Goal: Use online tool/utility

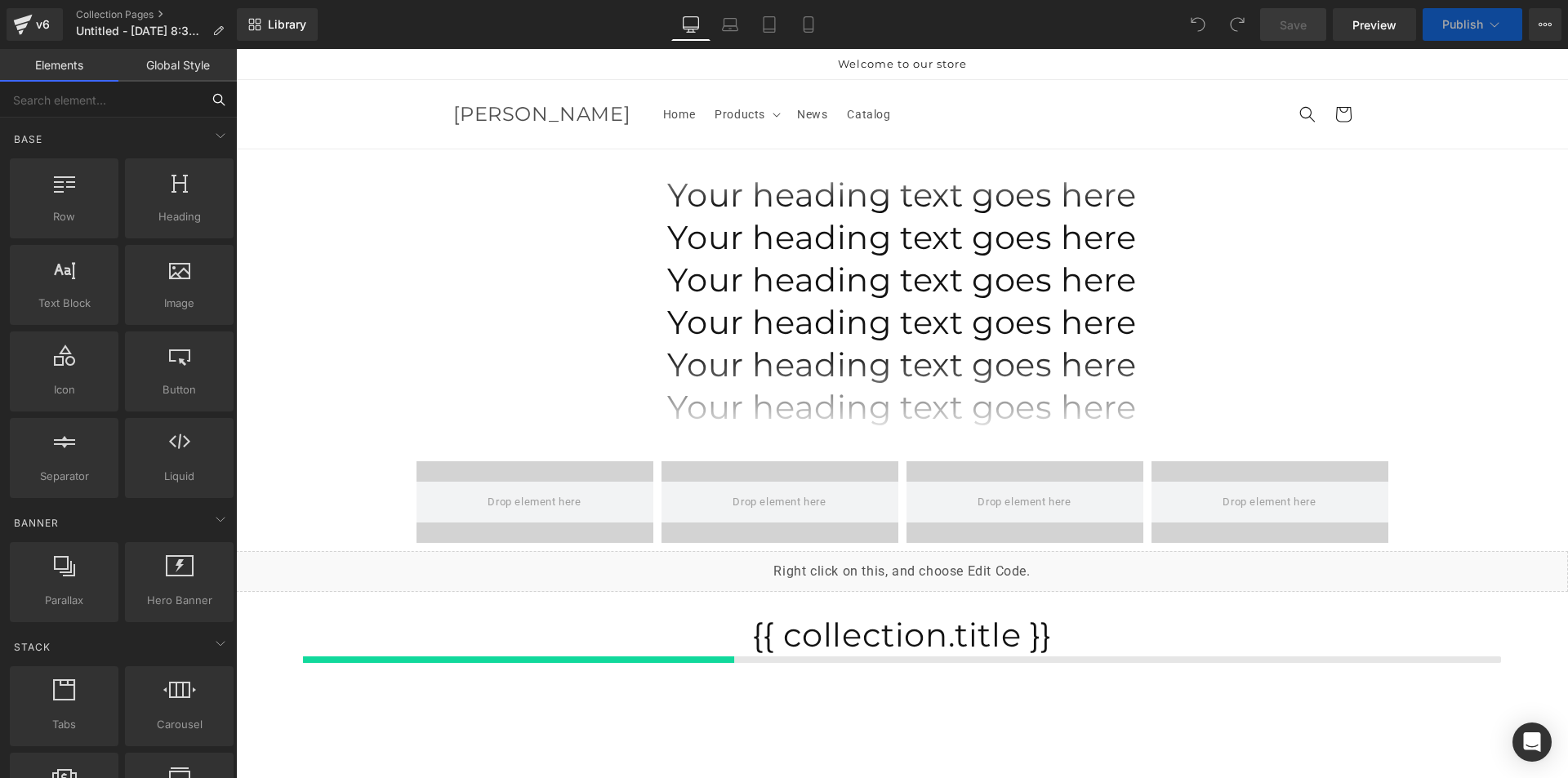
click at [113, 96] on input "text" at bounding box center [100, 99] width 201 height 36
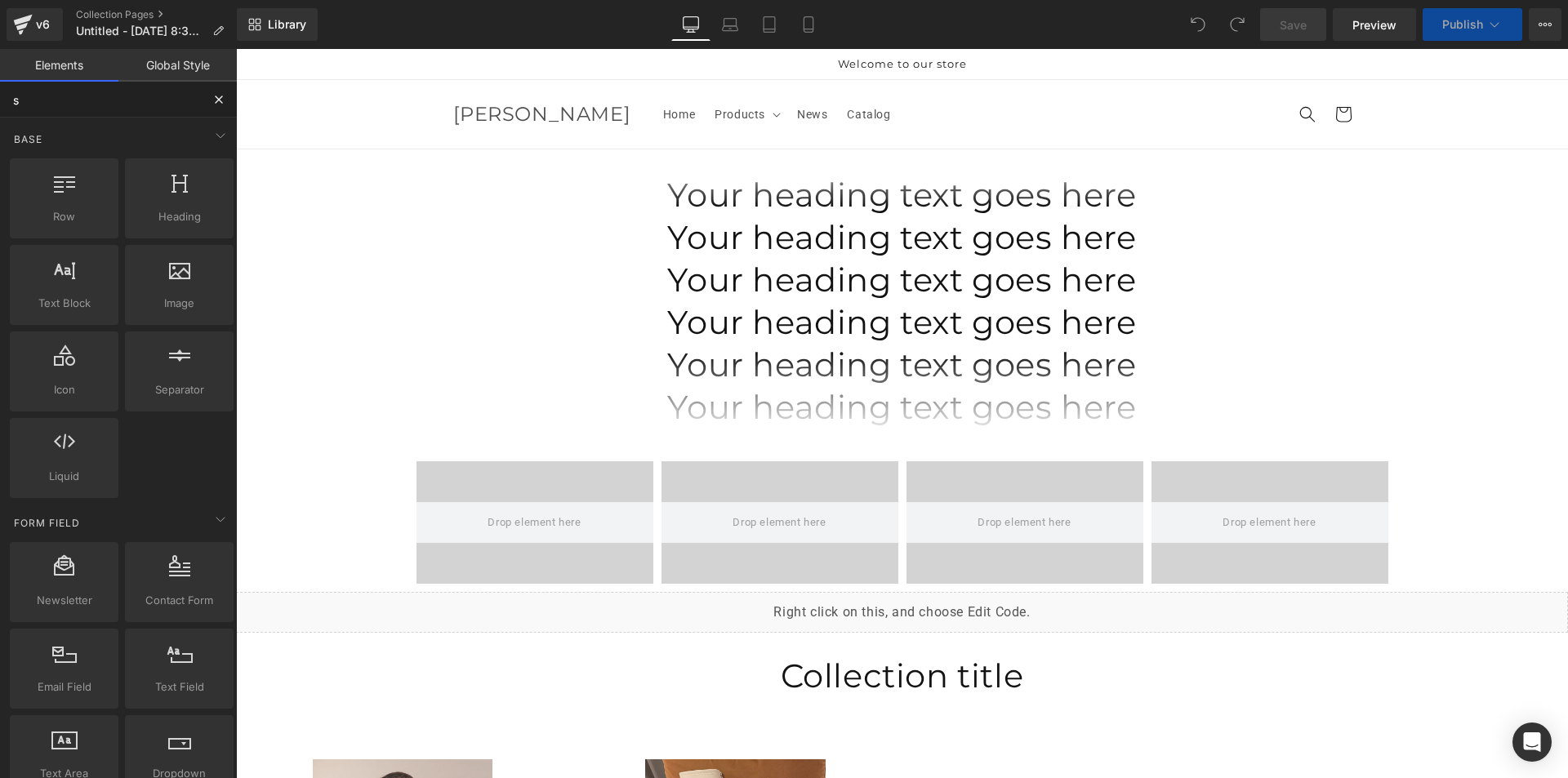
type input "so"
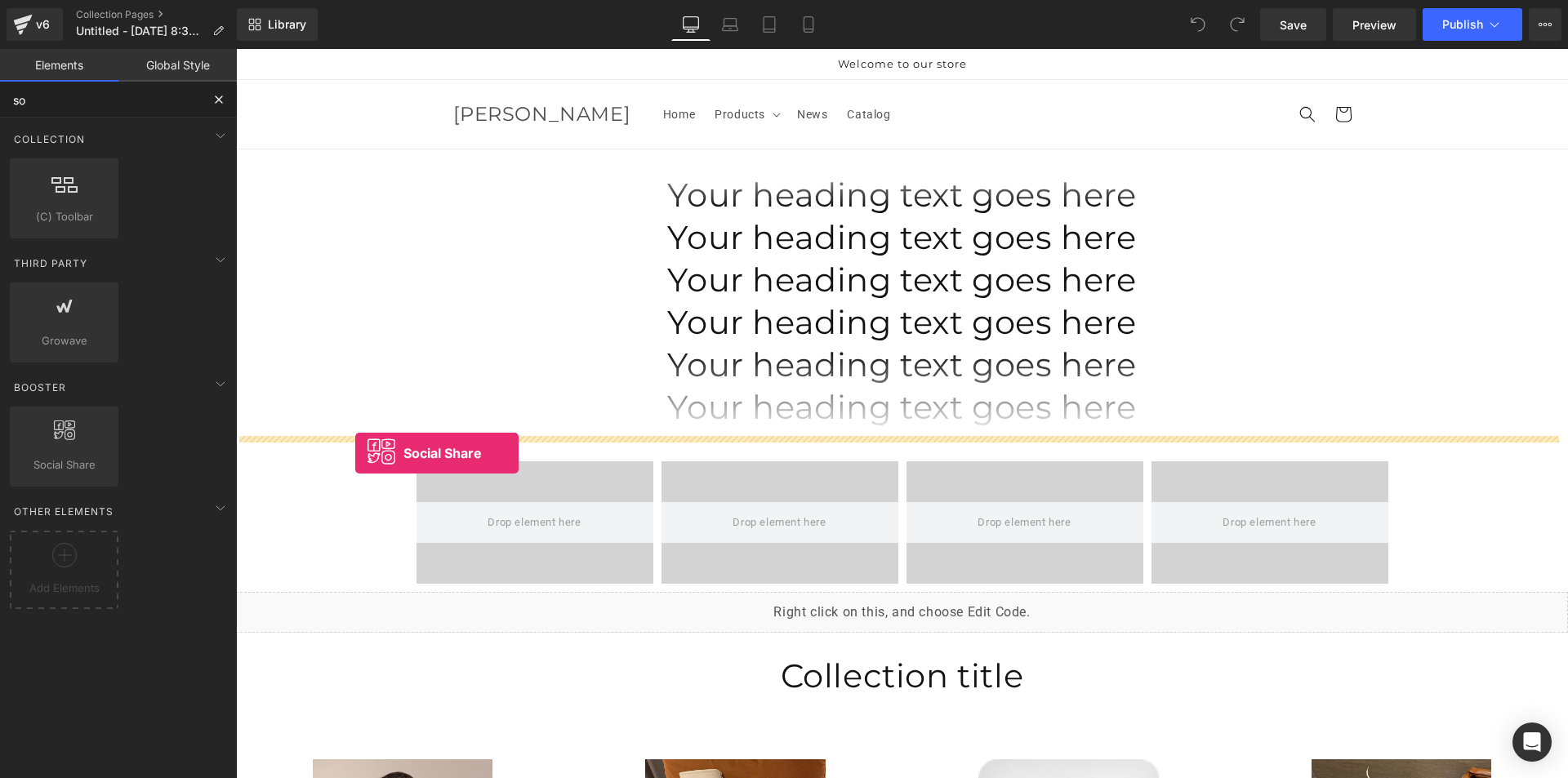
drag, startPoint x: 292, startPoint y: 506, endPoint x: 359, endPoint y: 451, distance: 86.7
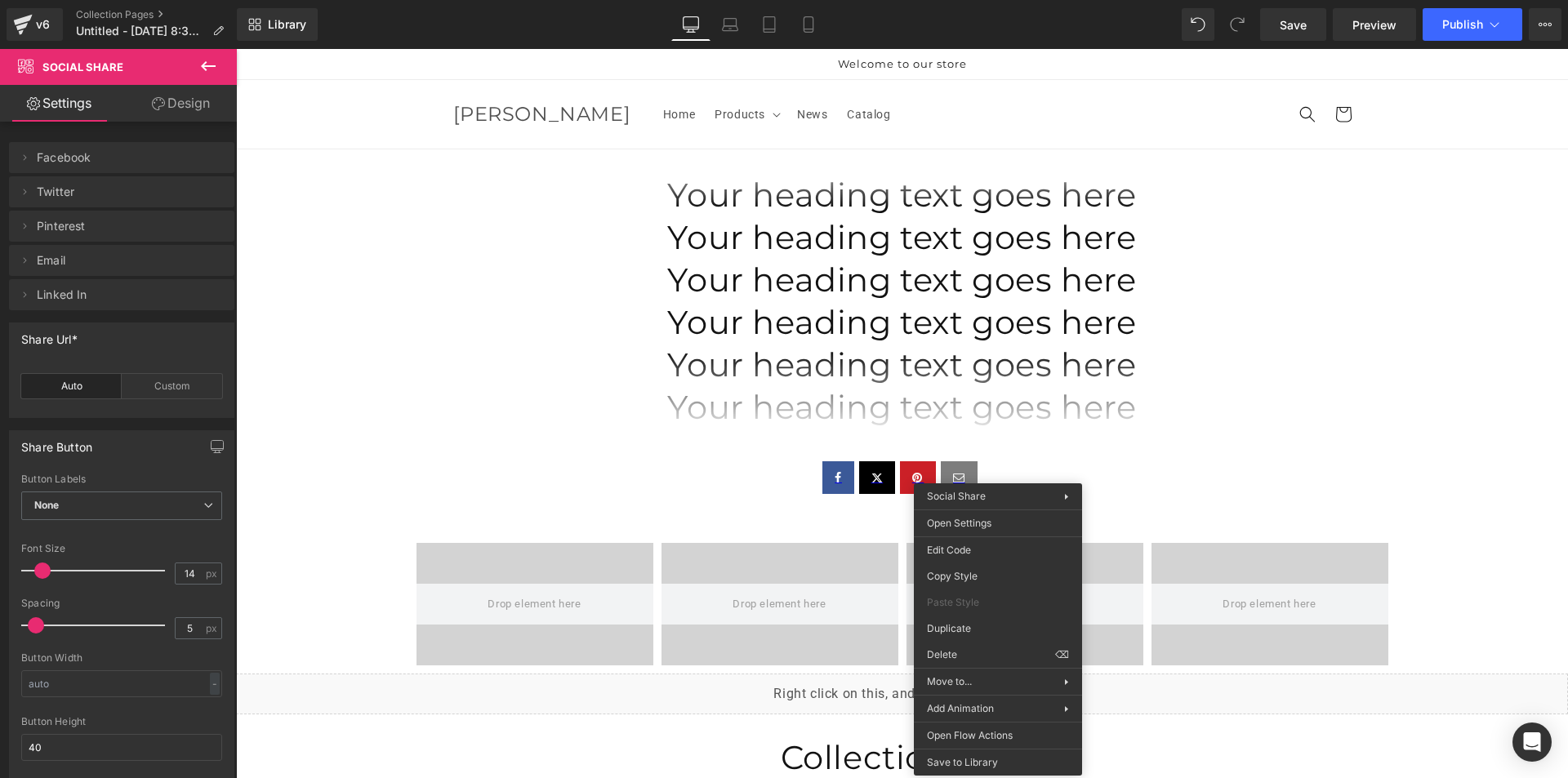
click at [822, 450] on div "Social Share" at bounding box center [901, 478] width 1331 height 82
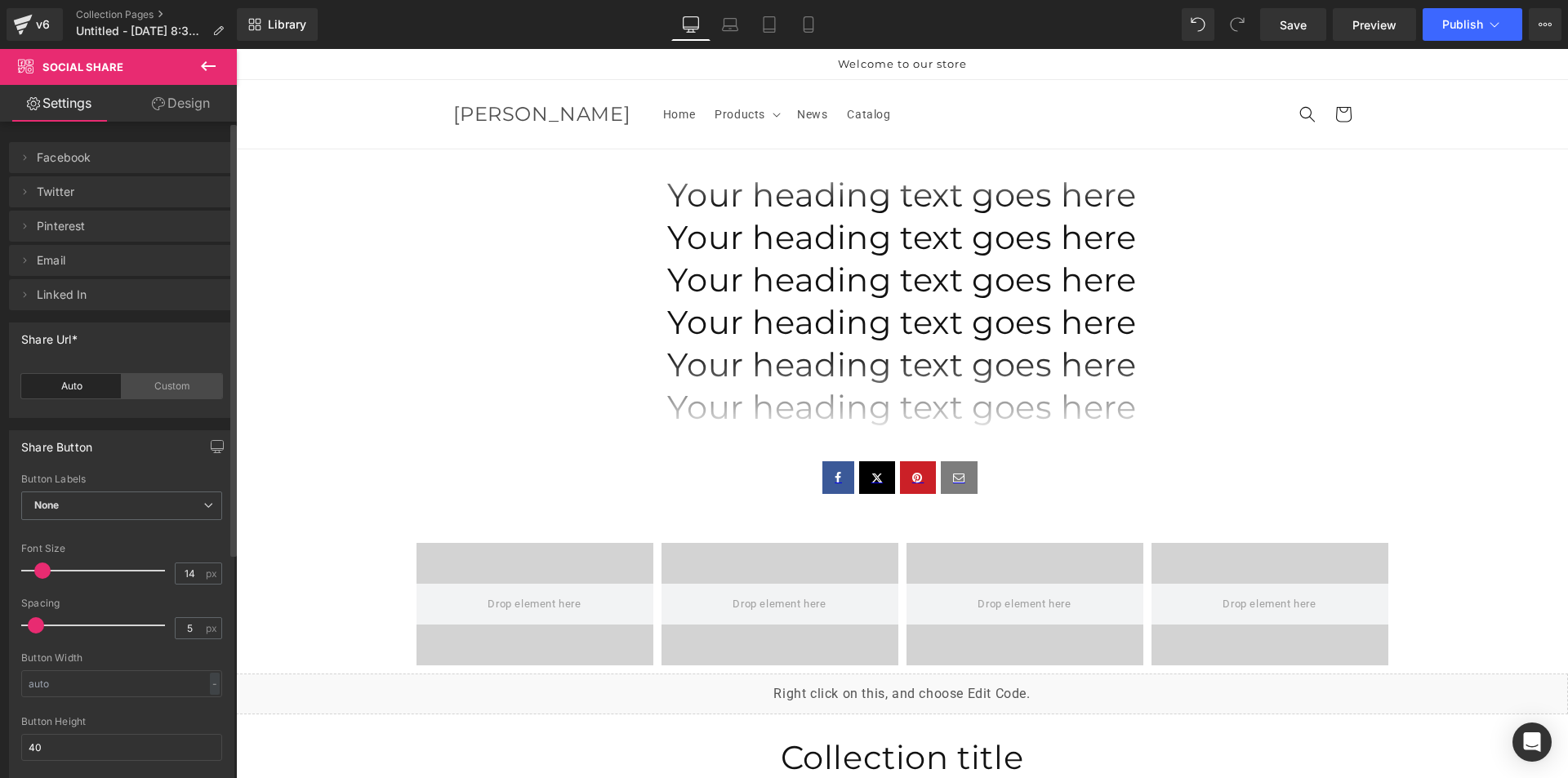
click at [180, 386] on div "Custom" at bounding box center [172, 385] width 100 height 24
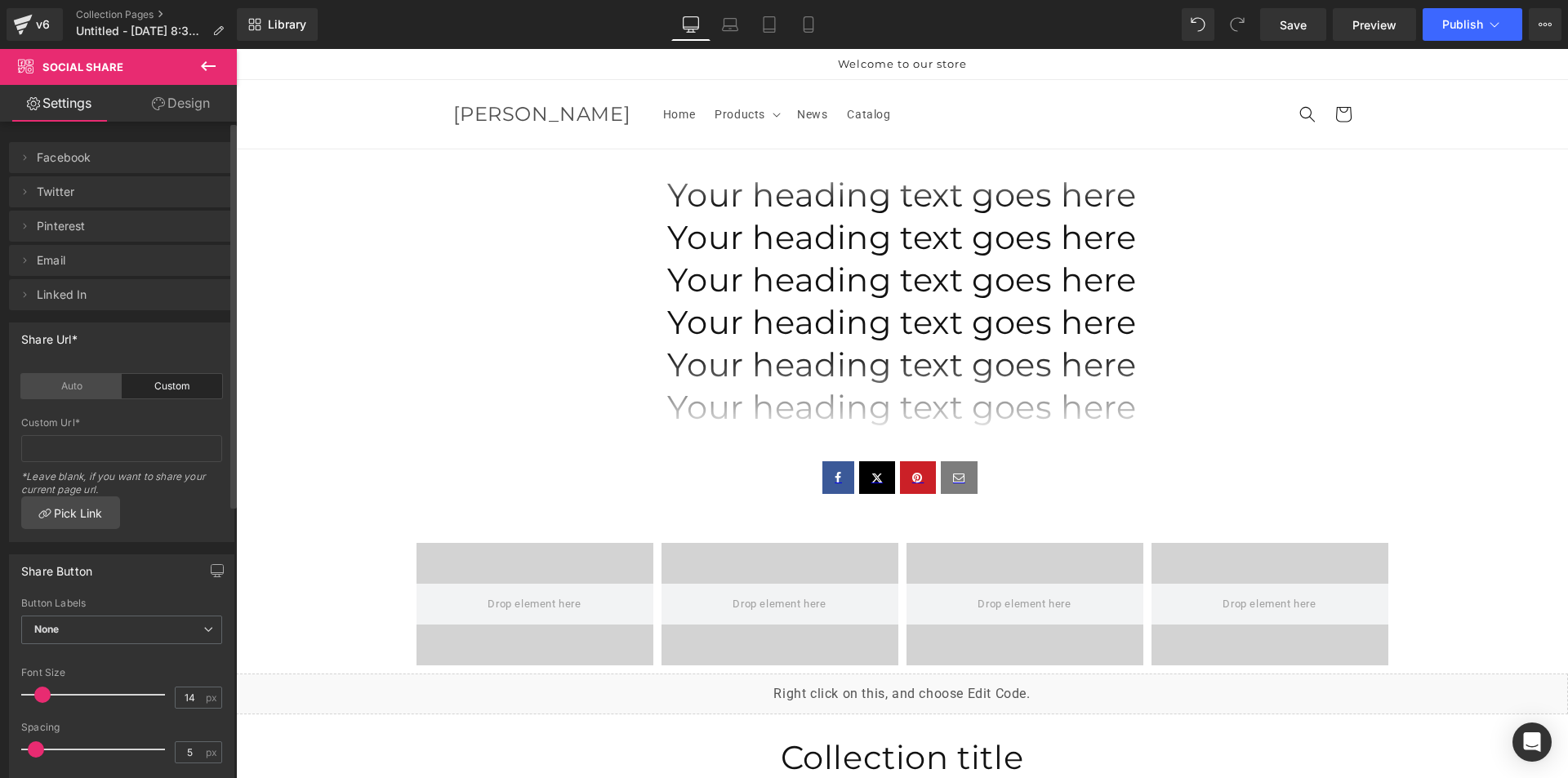
click at [59, 389] on div "Auto" at bounding box center [71, 385] width 100 height 24
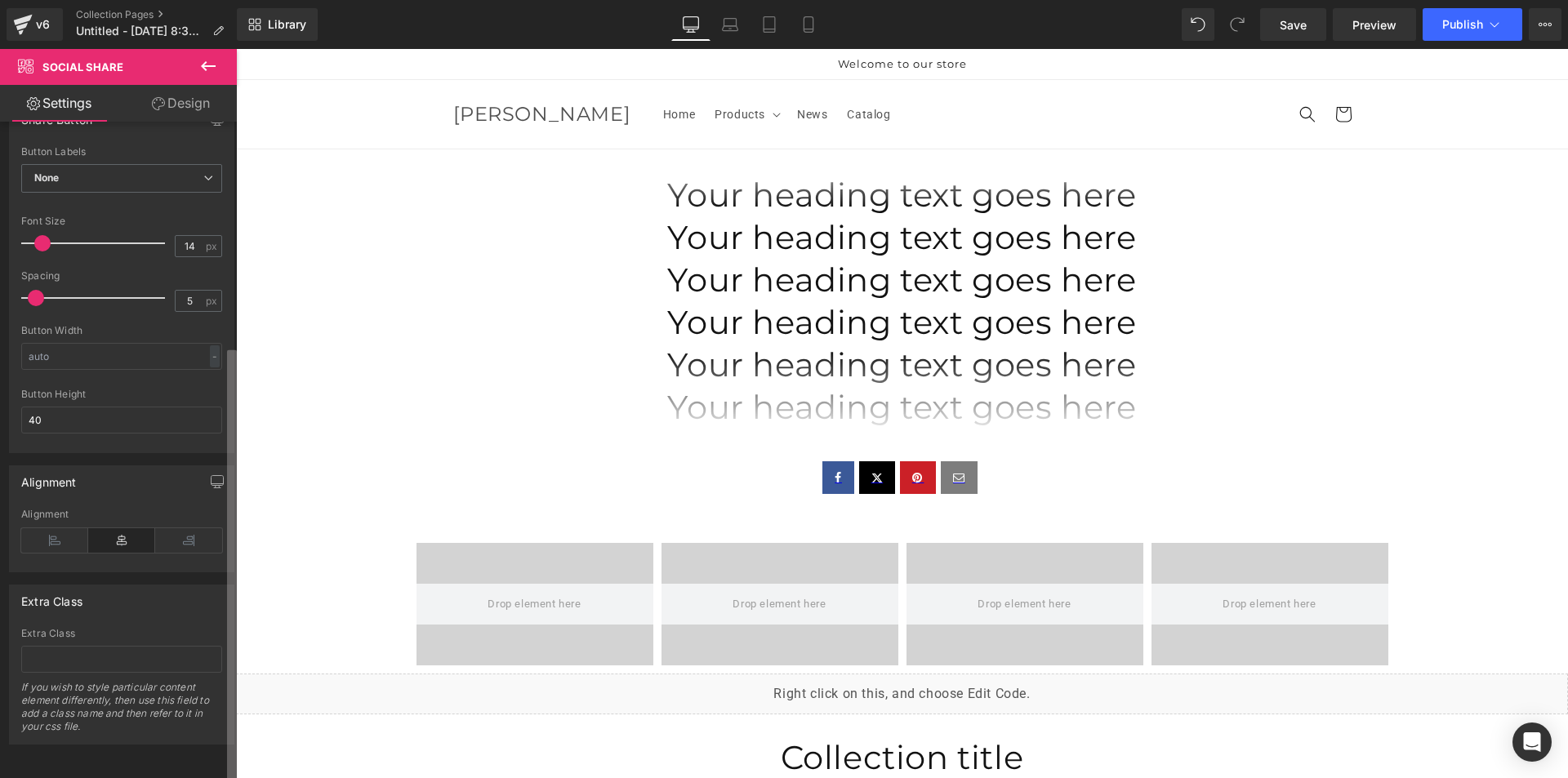
scroll to position [339, 0]
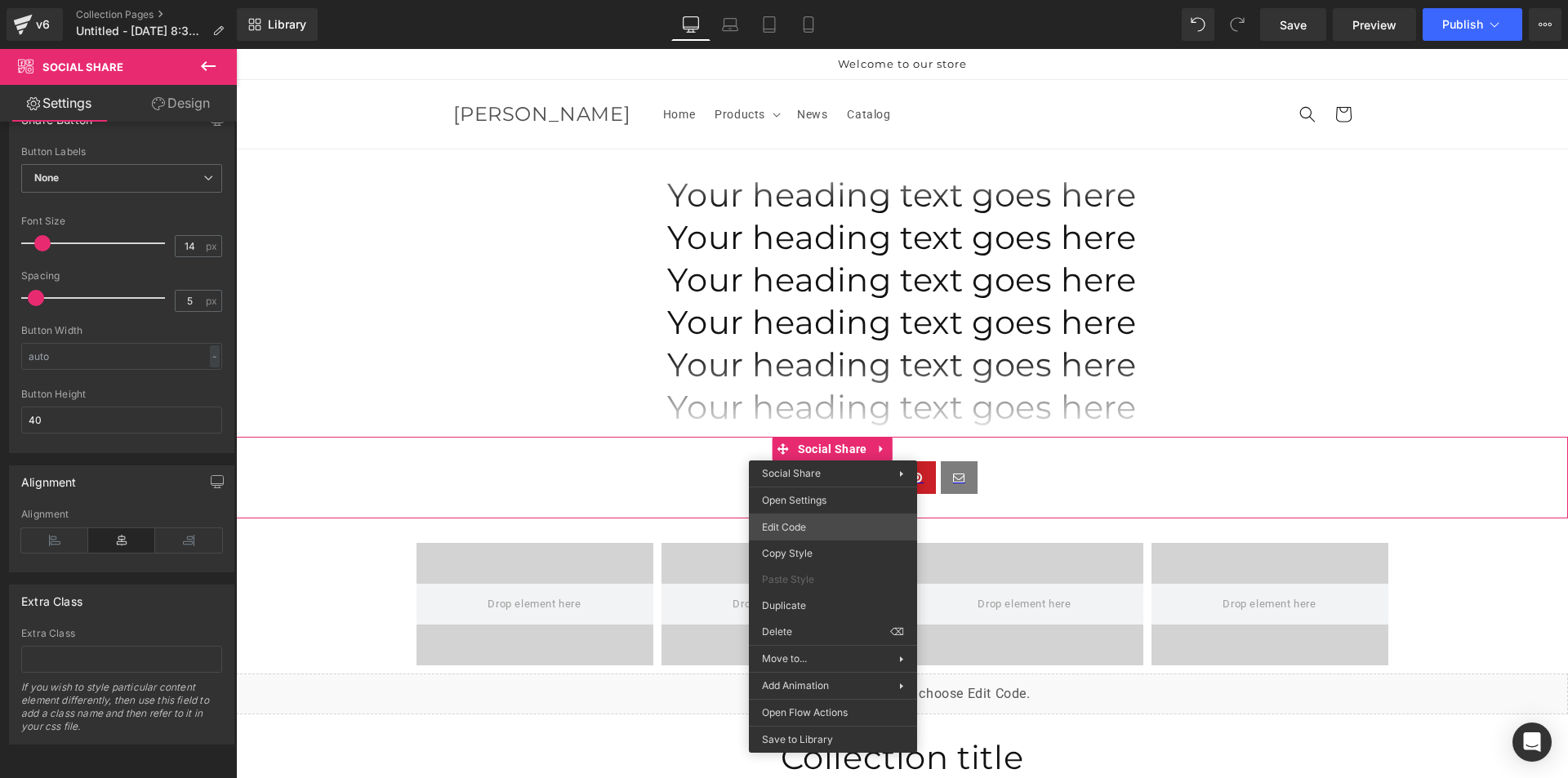
click at [816, 0] on div "Social Share You are previewing how the will restyle your page. You can not edi…" at bounding box center [784, 0] width 1568 height 0
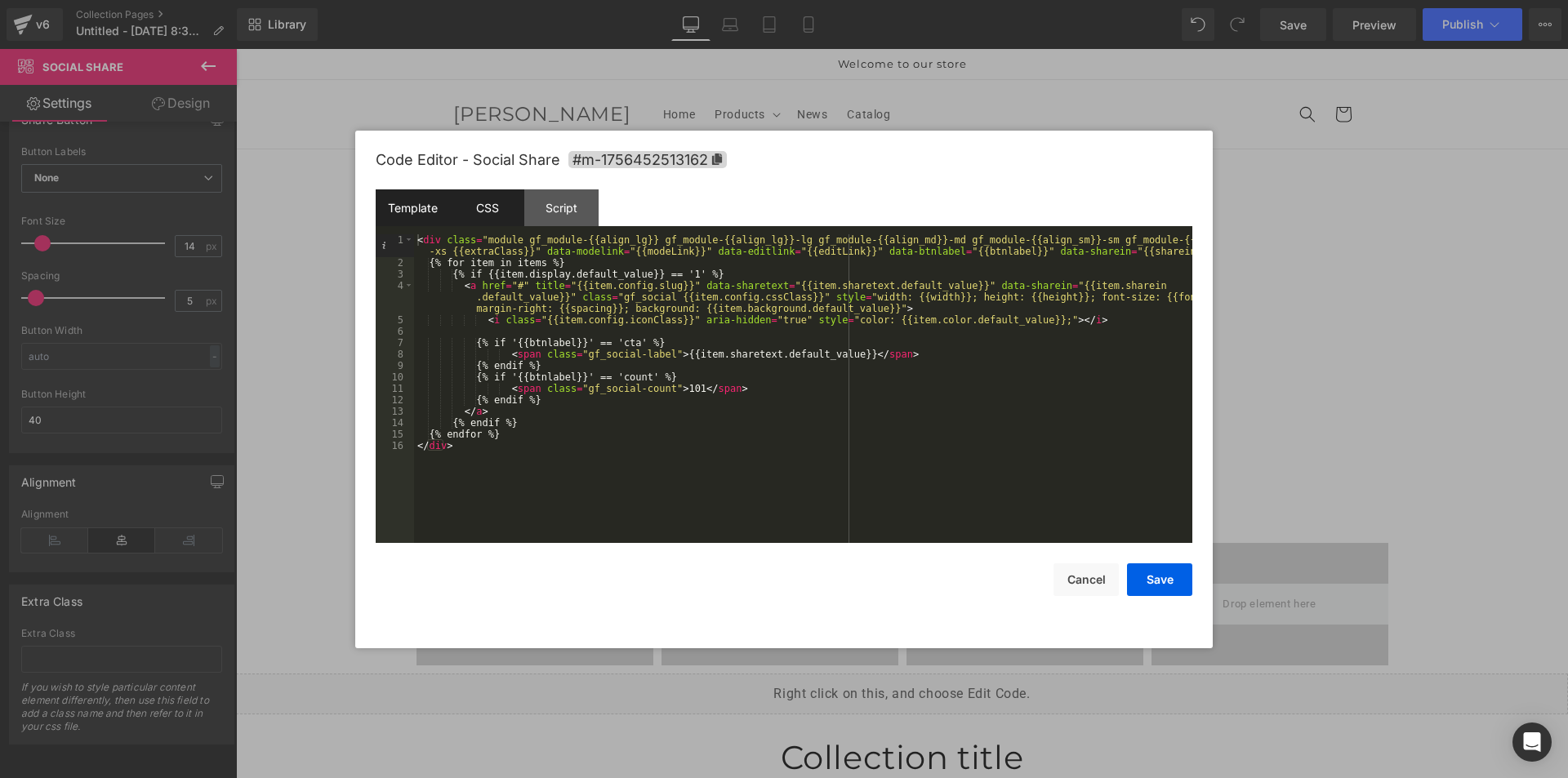
click at [491, 213] on div "CSS" at bounding box center [486, 208] width 74 height 37
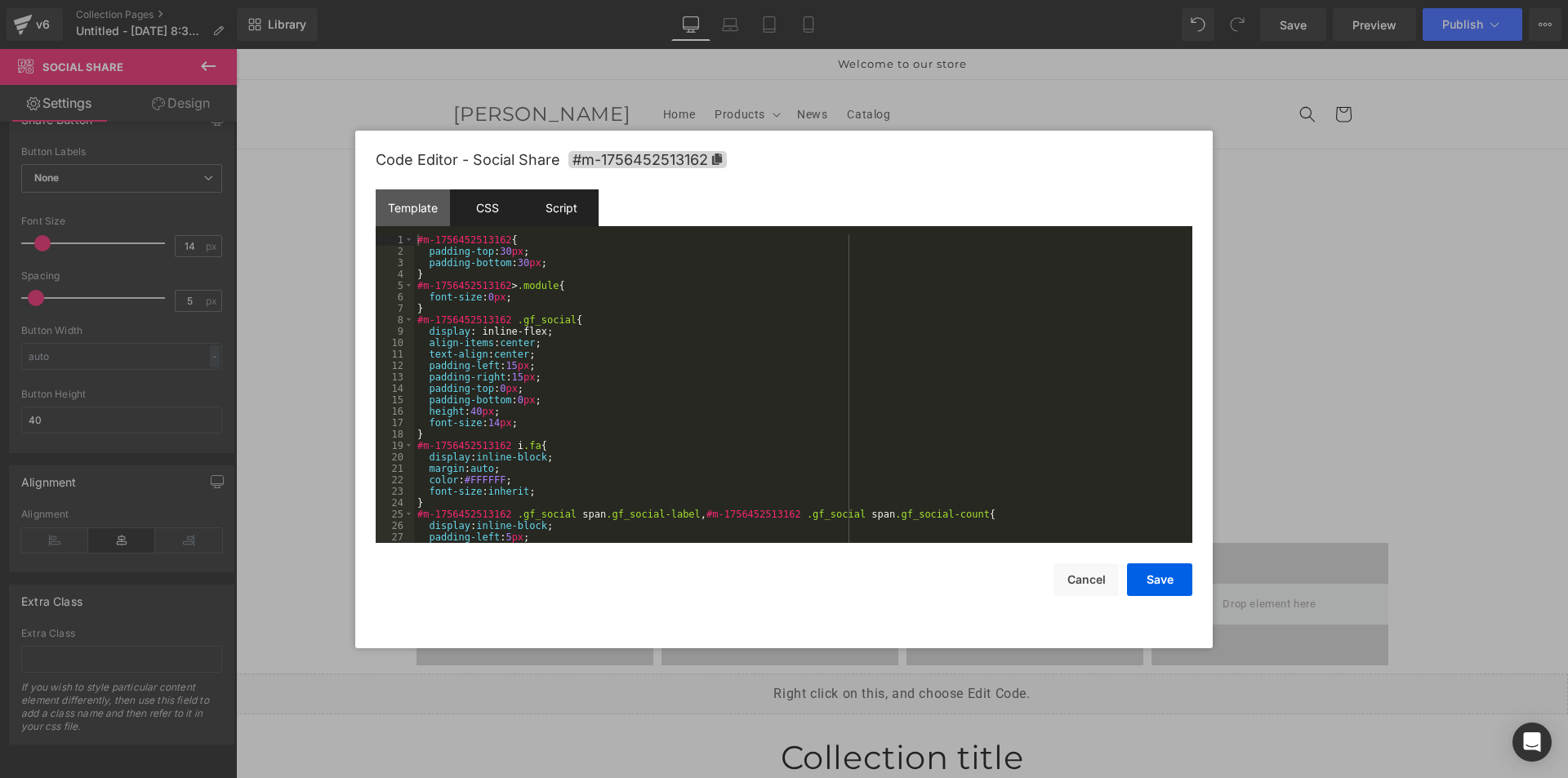
click at [568, 208] on div "Script" at bounding box center [561, 208] width 74 height 37
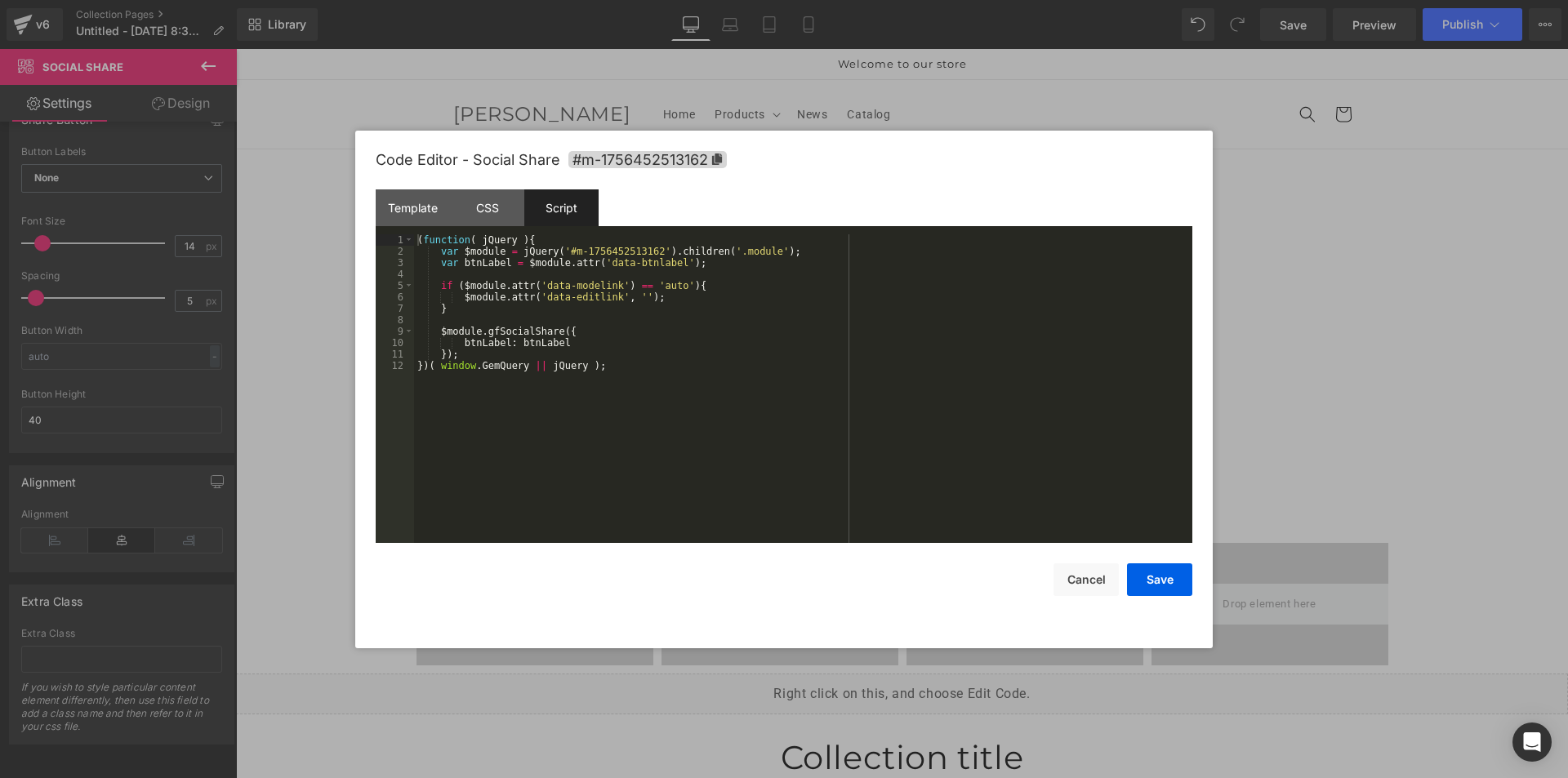
click at [1420, 411] on div at bounding box center [784, 389] width 1568 height 778
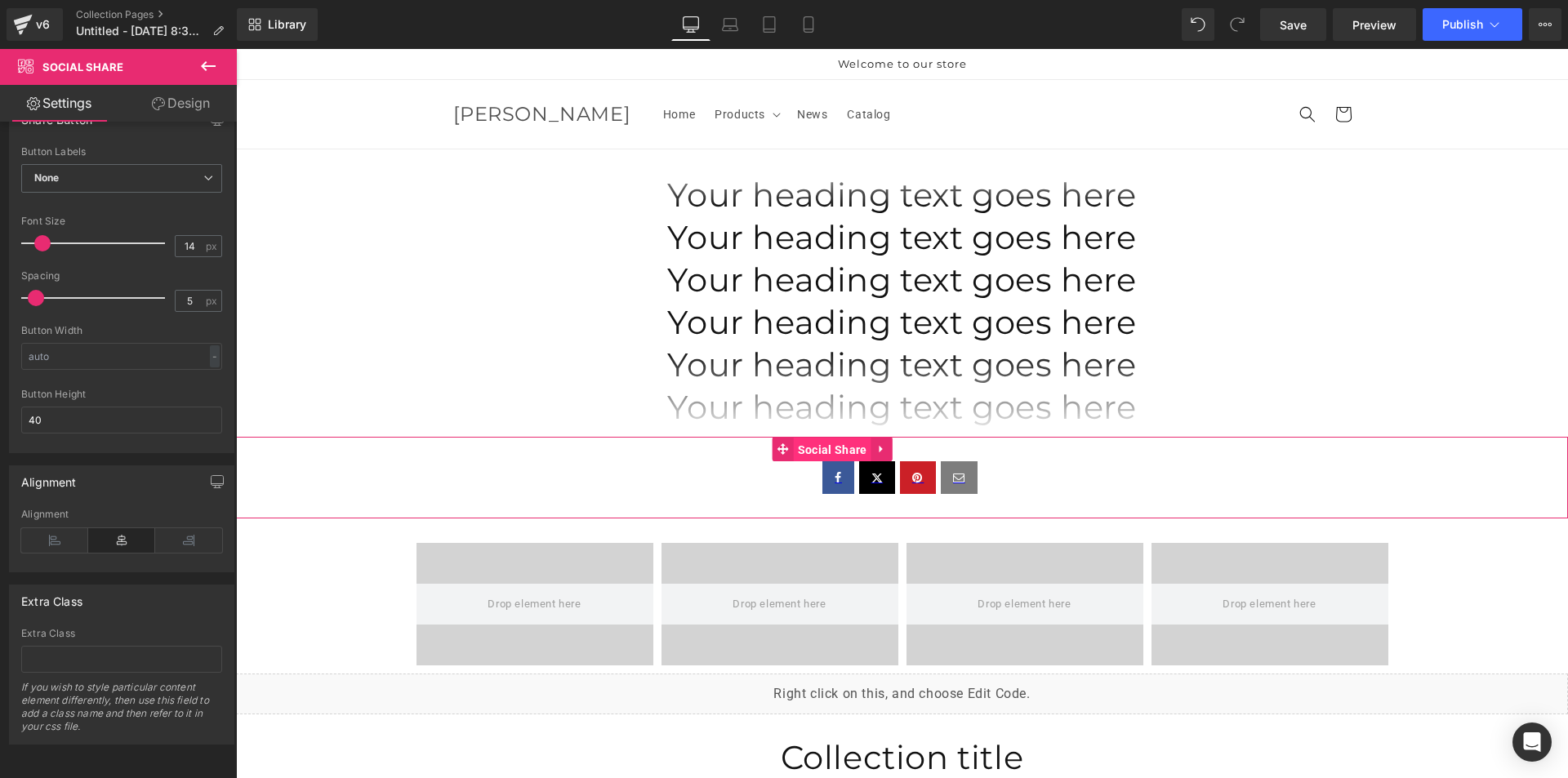
click at [833, 449] on span "Social Share" at bounding box center [832, 450] width 78 height 24
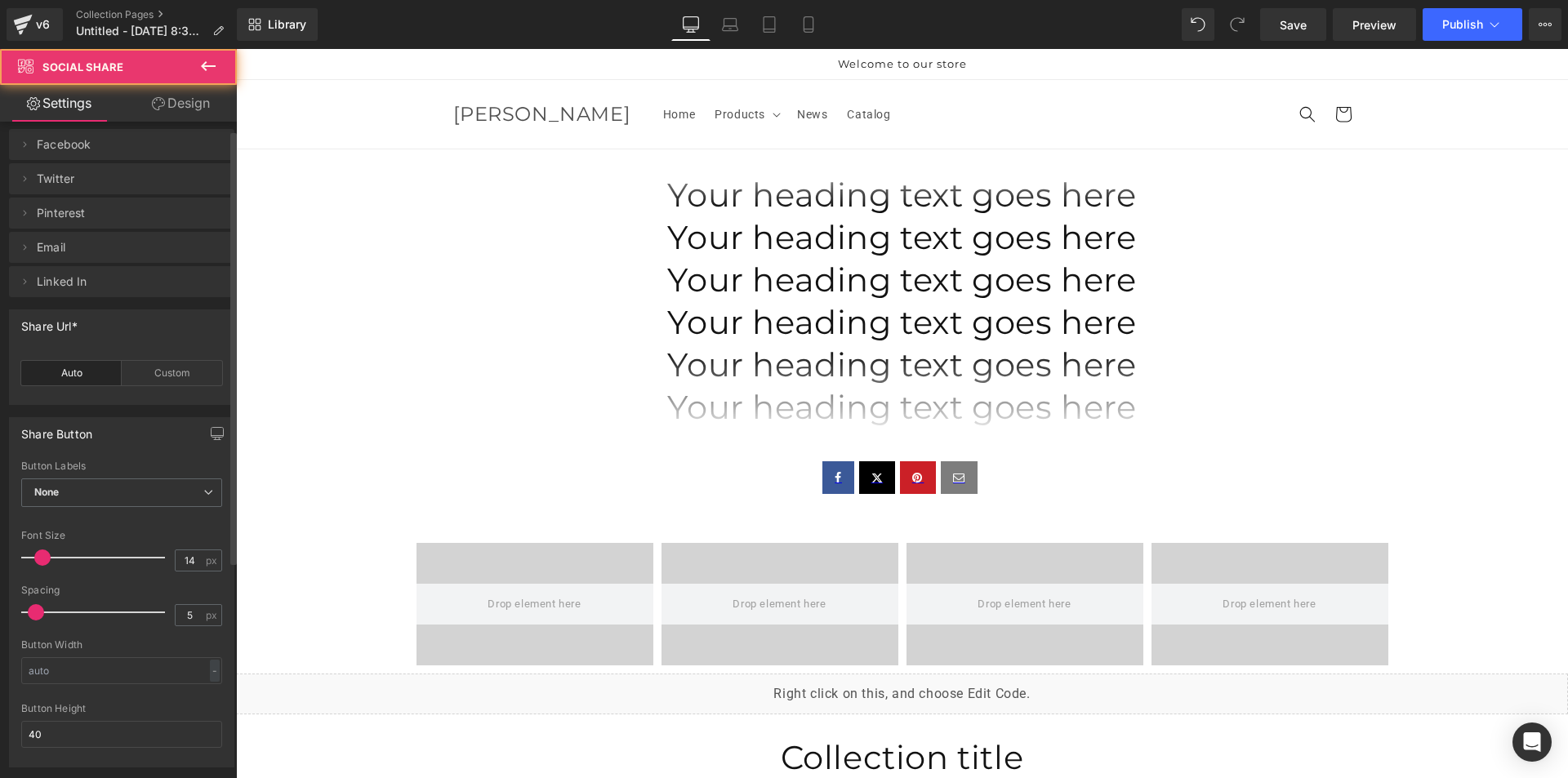
scroll to position [0, 0]
